Goal: Information Seeking & Learning: Learn about a topic

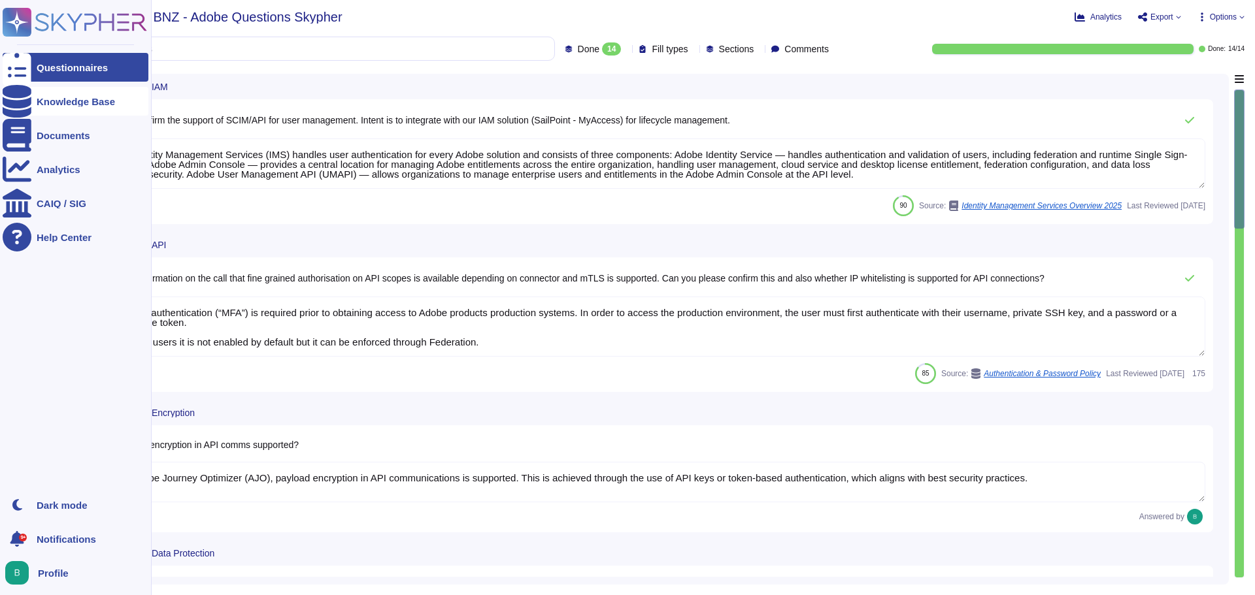
type textarea "Adobe Identity Management Services (IMS) handles user authentication for every …"
type textarea "Multi-factor authentication (“MFA”) is required prior to obtaining access to Ad…"
type textarea "Yes, in Adobe Journey Optimizer (AJO), payload encryption in API communications…"
type textarea "Information and methods on exporting the data varies depending on the Adobe ser…"
type textarea "Adobe uses TLS for administrative communications for its application. SFTP is a…"
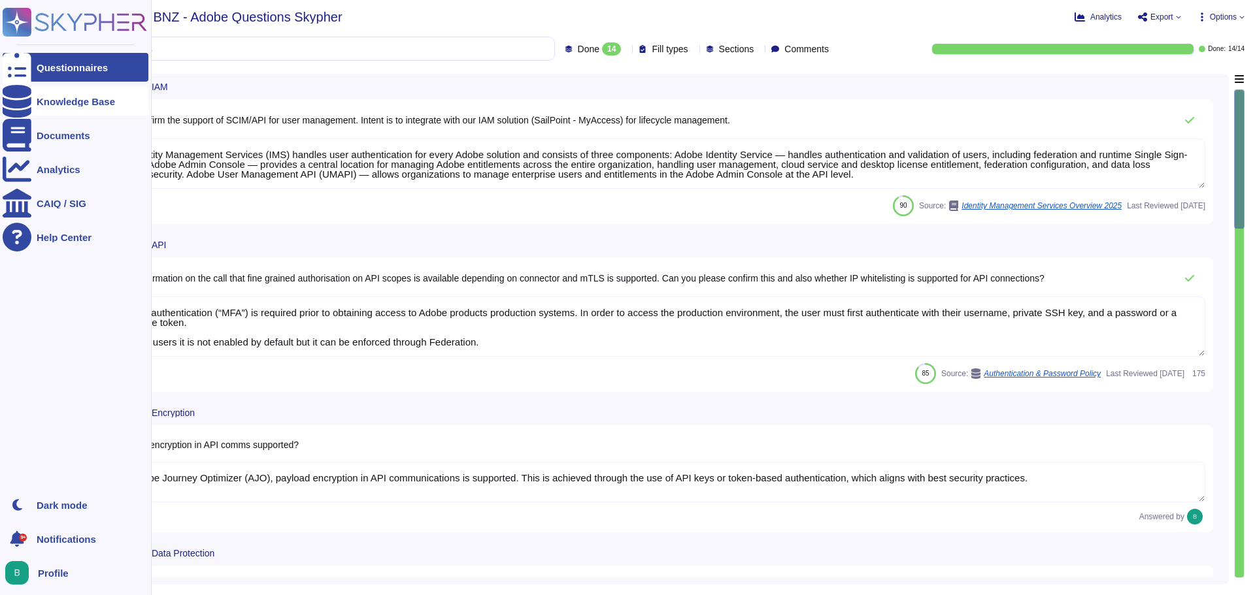
type textarea "Supporting TLS 1.3 (or newer) is strongly suggested for existing services."
click at [25, 110] on div at bounding box center [17, 101] width 29 height 29
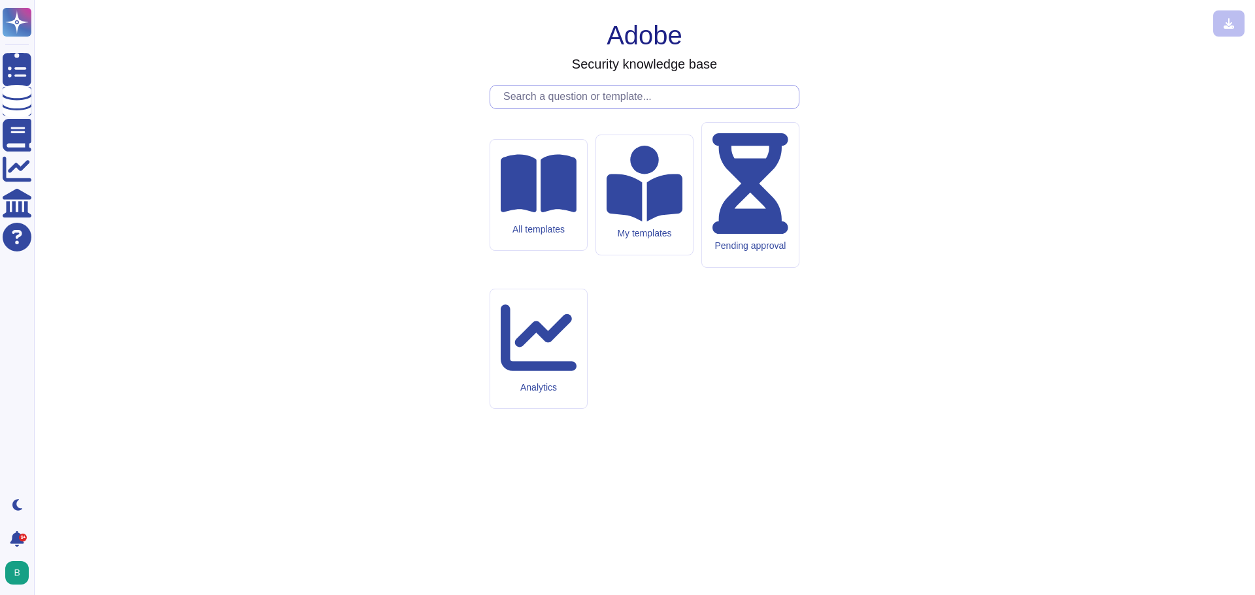
click at [550, 108] on input "text" at bounding box center [648, 97] width 302 height 23
click at [610, 108] on input "text" at bounding box center [648, 97] width 302 height 23
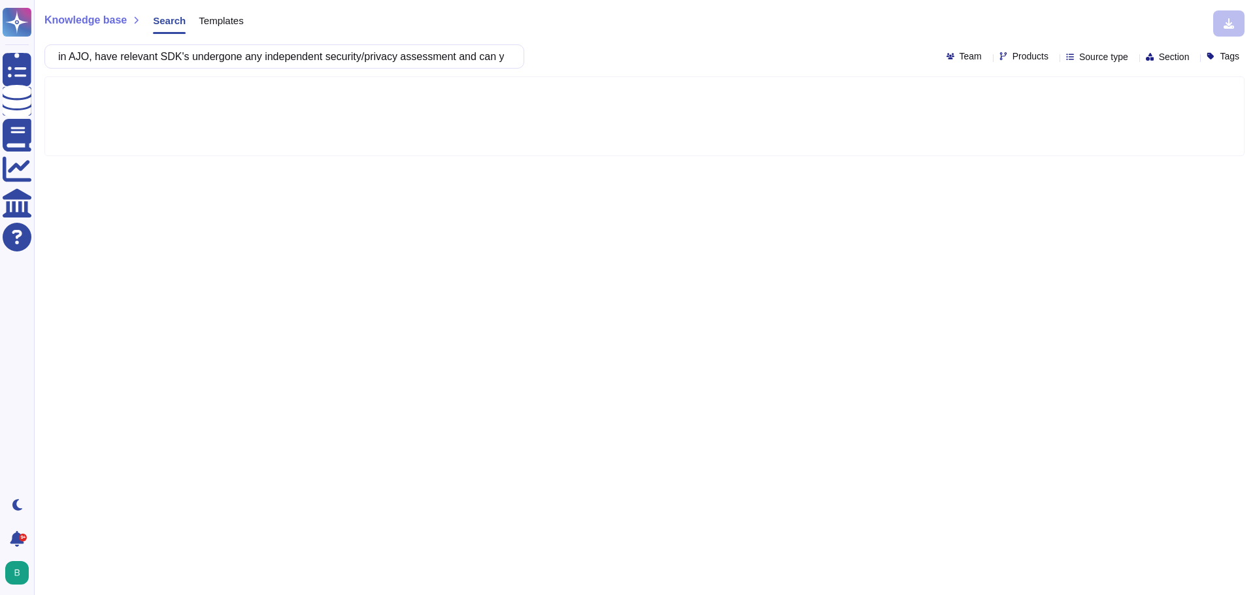
scroll to position [0, 159]
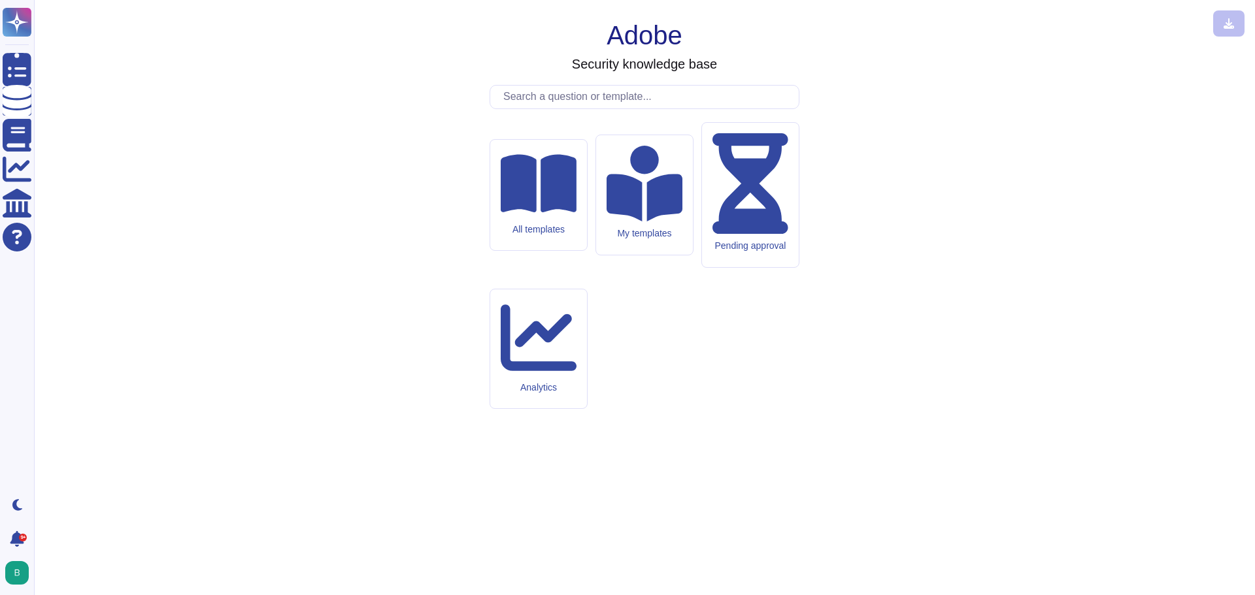
click at [339, 71] on div "Adobe Security knowledge base All templates My templates Pending approval Analy…" at bounding box center [644, 297] width 1200 height 574
click at [339, 59] on div "Adobe Security knowledge base All templates My templates Pending approval Analy…" at bounding box center [644, 297] width 1200 height 574
click at [437, 107] on div "Adobe Security knowledge base All templates My templates Pending approval Analy…" at bounding box center [644, 297] width 1200 height 574
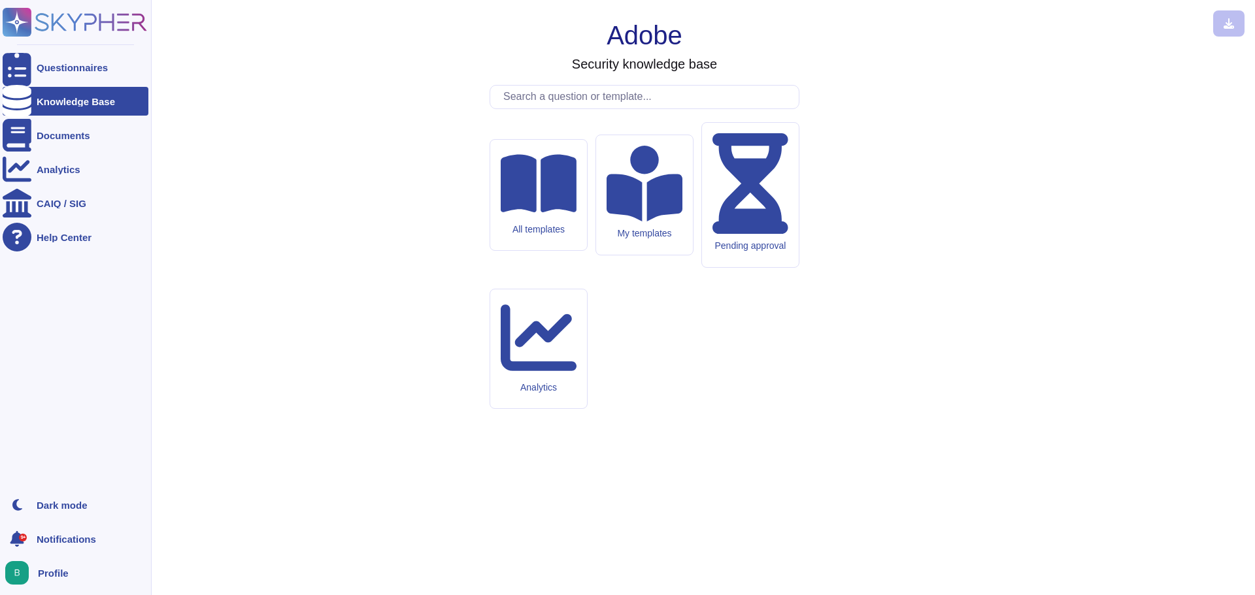
click at [28, 11] on rect at bounding box center [17, 22] width 29 height 29
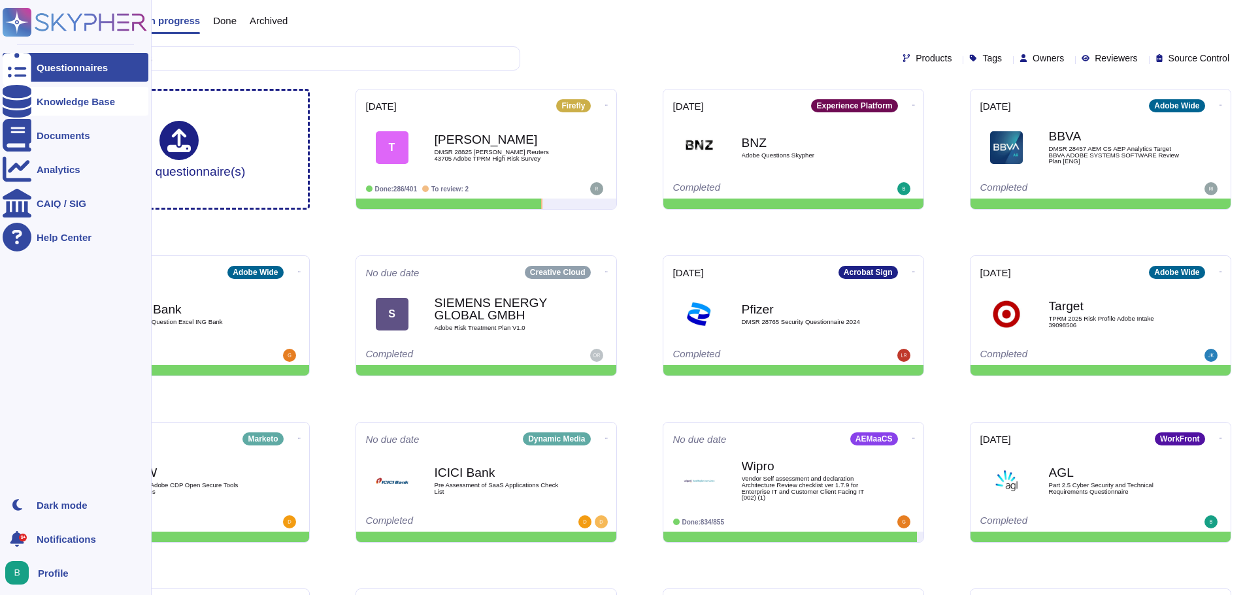
click at [71, 95] on div "Knowledge Base" at bounding box center [76, 101] width 146 height 29
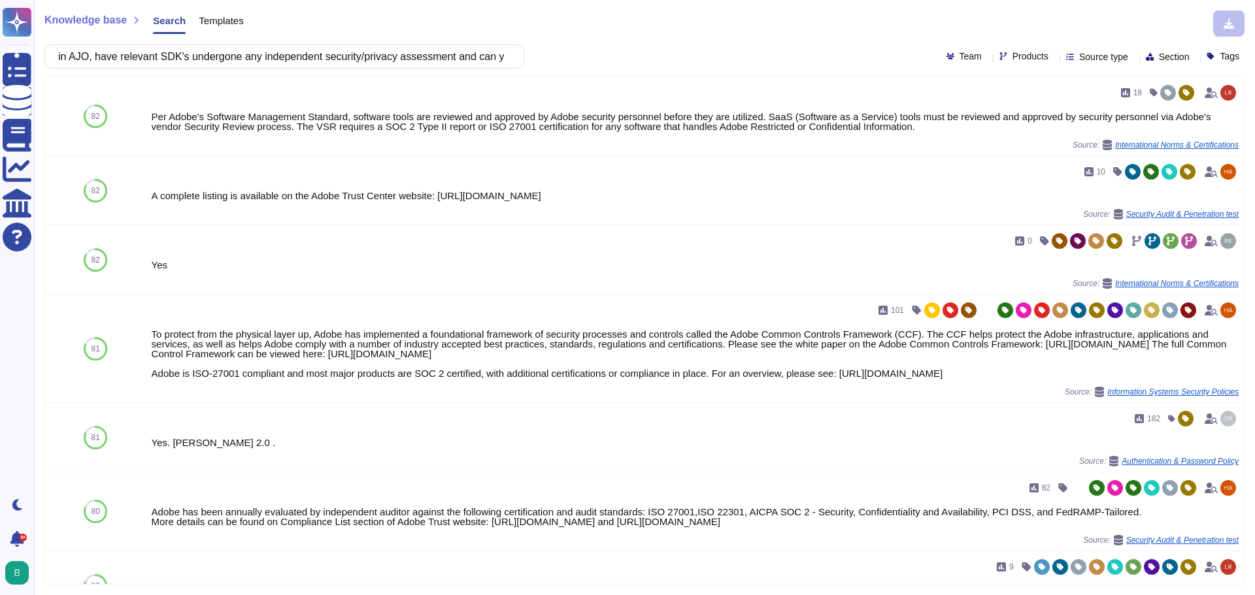
click at [676, 31] on div "Knowledge base Search Templates" at bounding box center [639, 23] width 1190 height 26
